Goal: Information Seeking & Learning: Learn about a topic

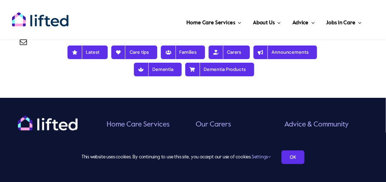
scroll to position [2586, 0]
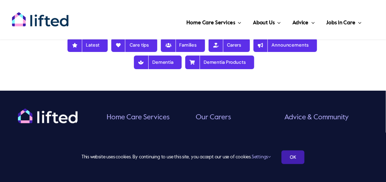
click at [296, 160] on link "OK" at bounding box center [293, 158] width 23 height 14
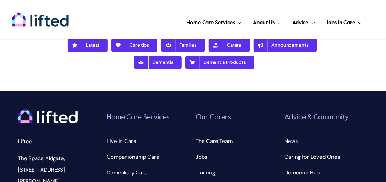
scroll to position [2622, 0]
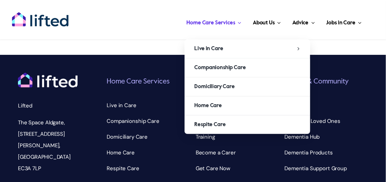
click at [217, 21] on span "Home Care Services" at bounding box center [211, 22] width 48 height 11
click at [217, 22] on span "Home Care Services" at bounding box center [211, 22] width 48 height 11
click at [239, 22] on span "Main Menu" at bounding box center [238, 22] width 6 height 5
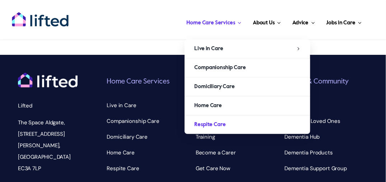
click at [219, 121] on span "Respite Care" at bounding box center [210, 124] width 31 height 11
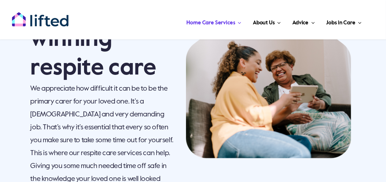
scroll to position [72, 0]
